Goal: Complete application form

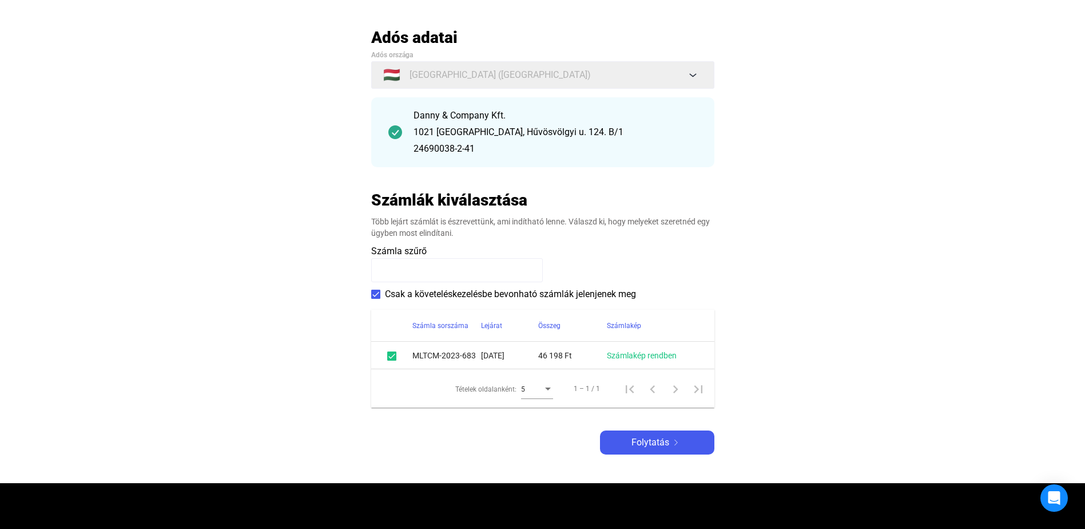
scroll to position [62, 0]
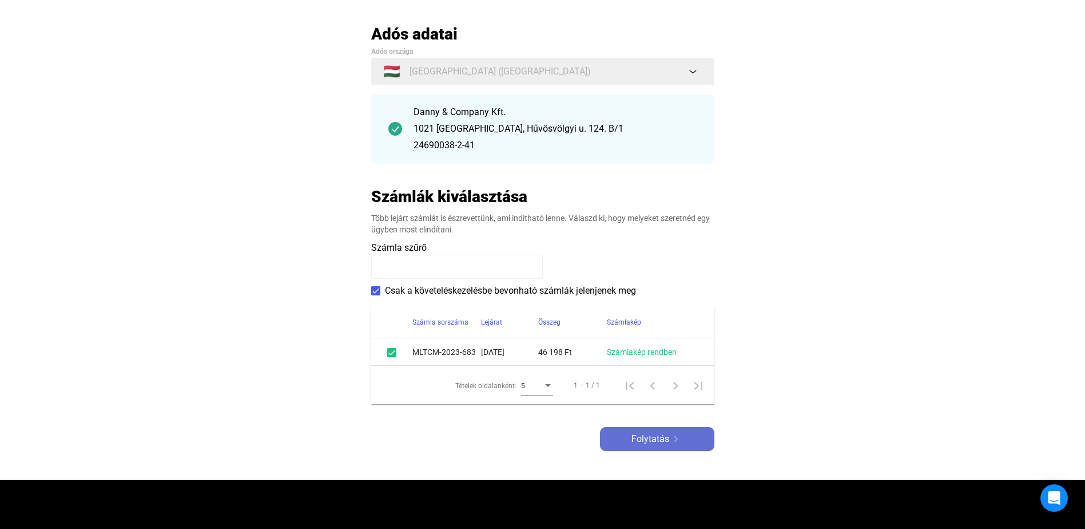
click at [662, 440] on span "Folytatás" at bounding box center [651, 439] width 38 height 14
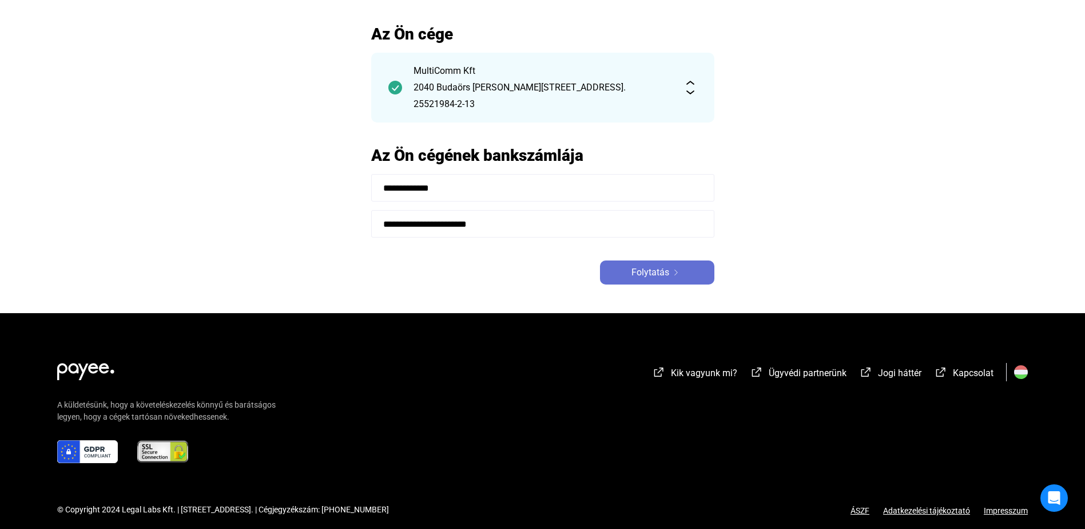
click at [654, 269] on span "Folytatás" at bounding box center [651, 272] width 38 height 14
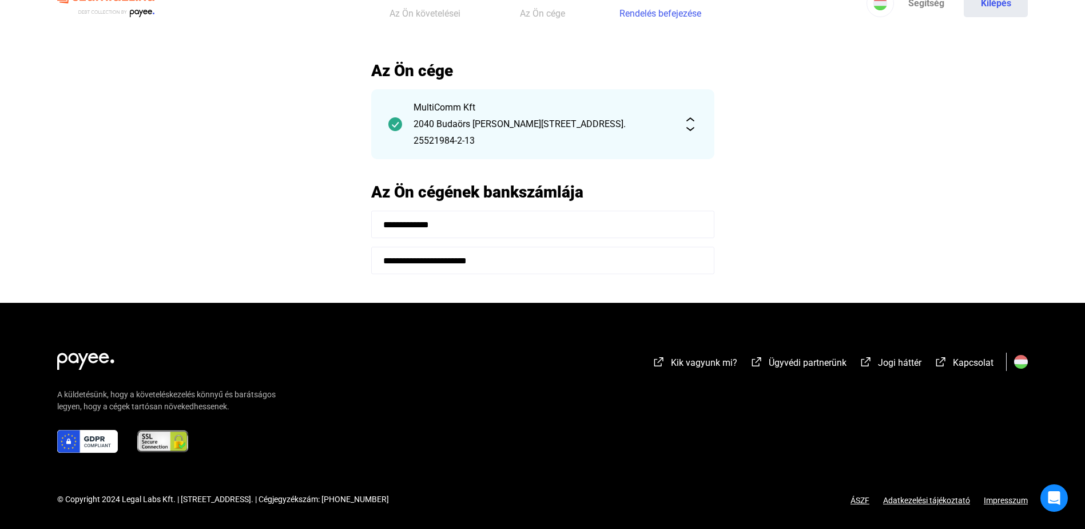
scroll to position [62, 0]
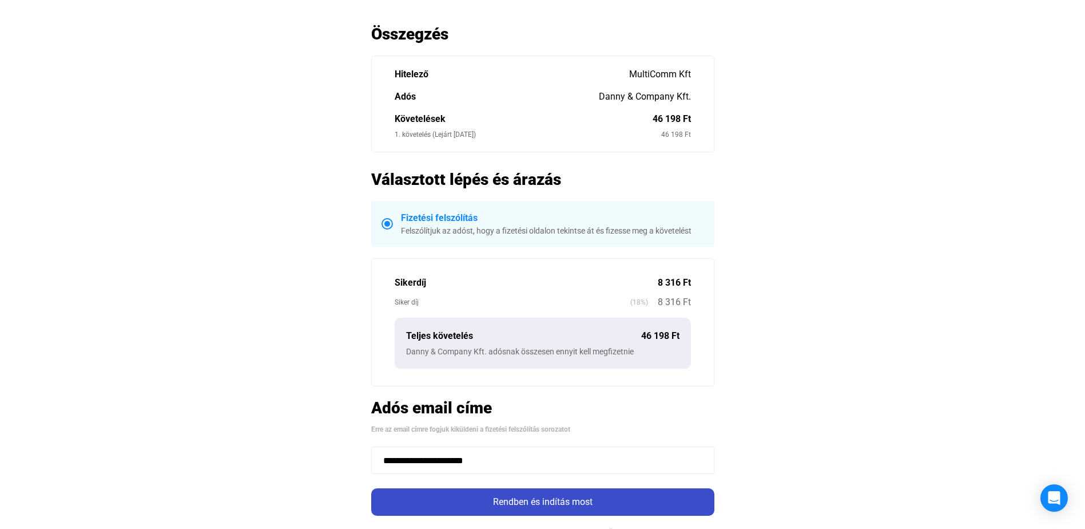
click at [588, 506] on font "Rendben és indítás most" at bounding box center [543, 501] width 100 height 11
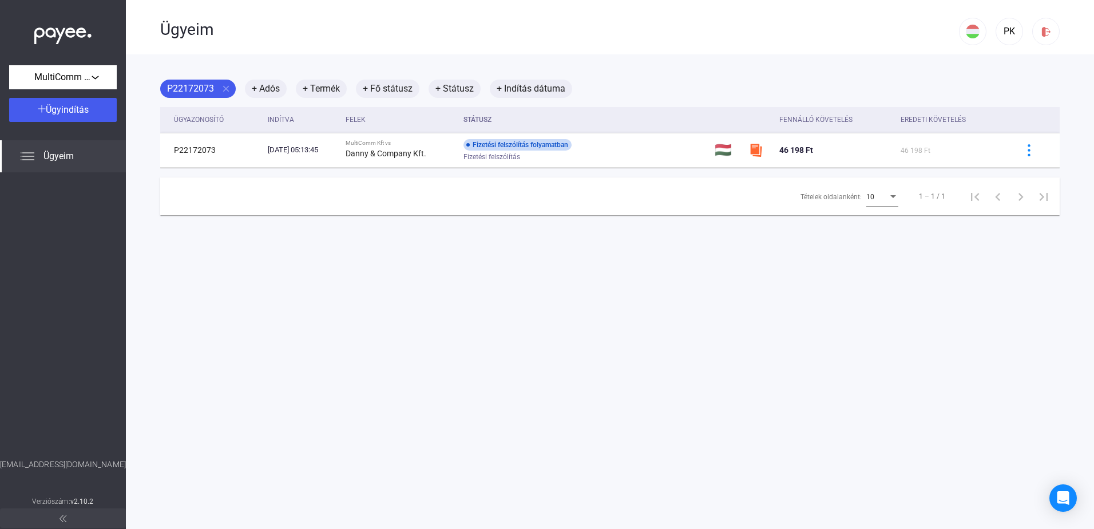
click at [72, 163] on div "Ügyeim" at bounding box center [63, 156] width 126 height 32
